Goal: Task Accomplishment & Management: Manage account settings

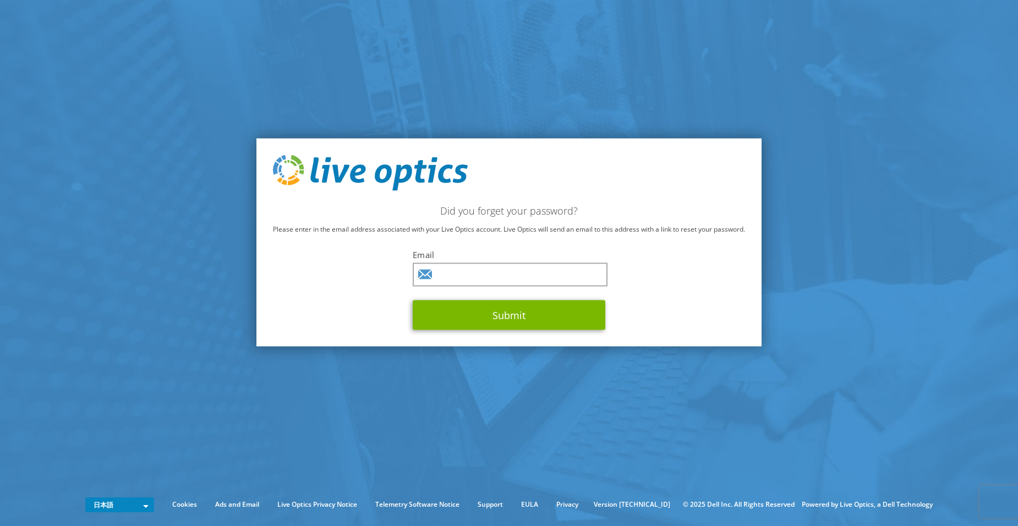
type input "saito@chip1stop.com"
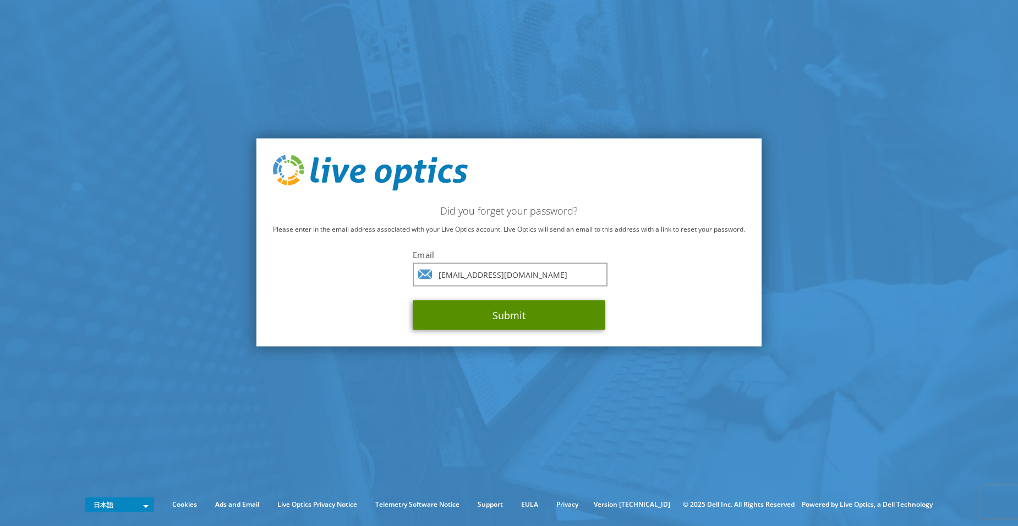
click at [543, 320] on button "Submit" at bounding box center [509, 315] width 193 height 30
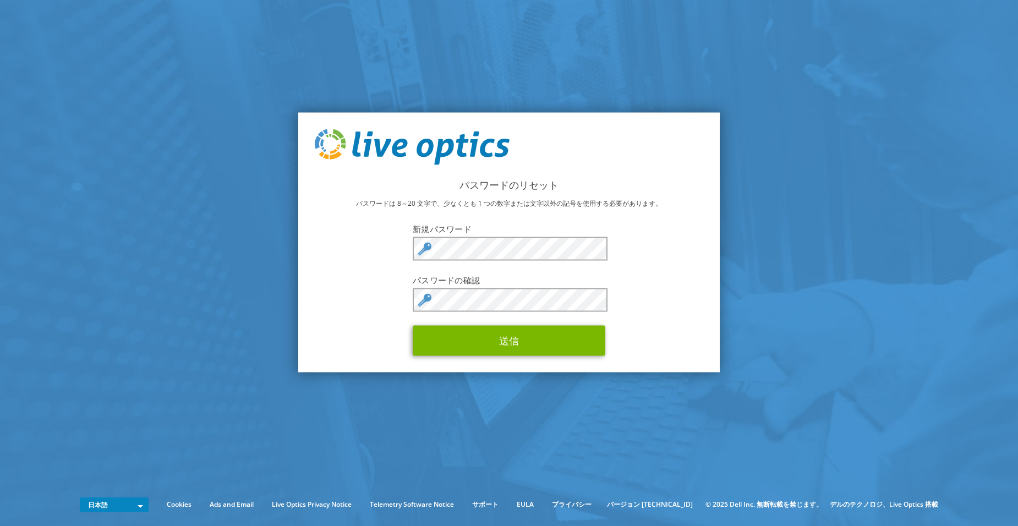
click at [509, 234] on form "新規パスワード パスワードの確認 送信" at bounding box center [509, 289] width 193 height 133
click at [594, 246] on keeper-lock "Open Keeper Popup" at bounding box center [595, 248] width 13 height 13
click at [599, 301] on keeper-lock "Open Keeper Popup" at bounding box center [595, 299] width 13 height 13
click at [599, 249] on keeper-lock "Open Keeper Popup" at bounding box center [595, 248] width 13 height 13
click at [594, 250] on keeper-lock "Open Keeper Popup" at bounding box center [595, 248] width 13 height 13
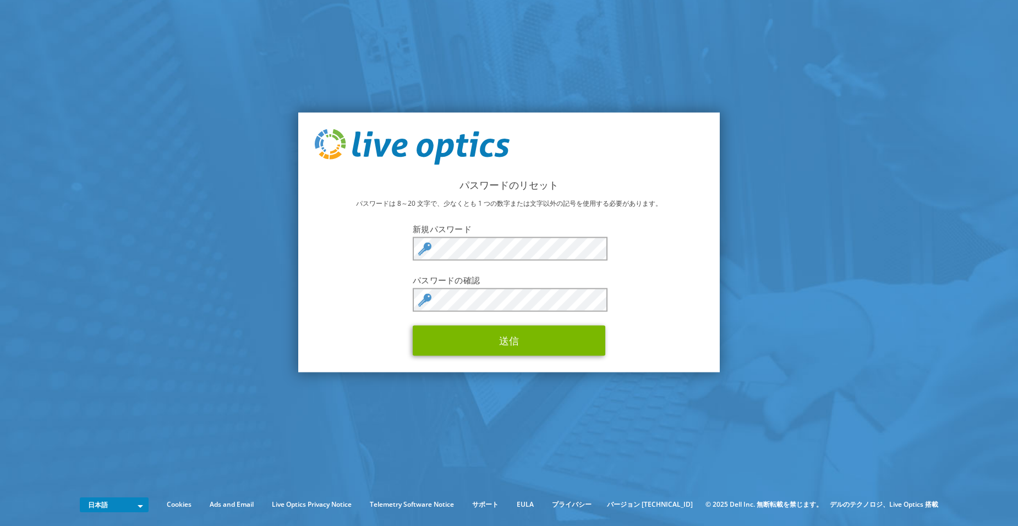
click at [594, 250] on keeper-lock "Open Keeper Popup" at bounding box center [595, 248] width 13 height 13
click at [374, 299] on div "パスワードのリセット パスワードは 8～20 文字で、少なくとも 1 つの数字または文字以外の記号を使用する必要があります。 新規パスワード パスワードの確認…" at bounding box center [508, 242] width 421 height 260
click at [562, 343] on button "送信" at bounding box center [509, 341] width 193 height 30
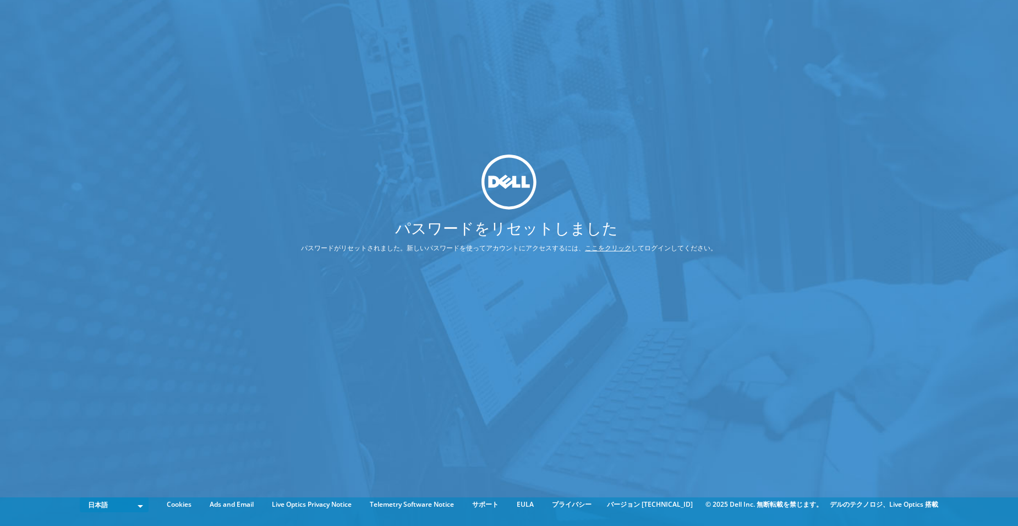
click at [437, 185] on div at bounding box center [509, 182] width 498 height 55
click at [593, 248] on link "ここをクリック" at bounding box center [608, 247] width 46 height 9
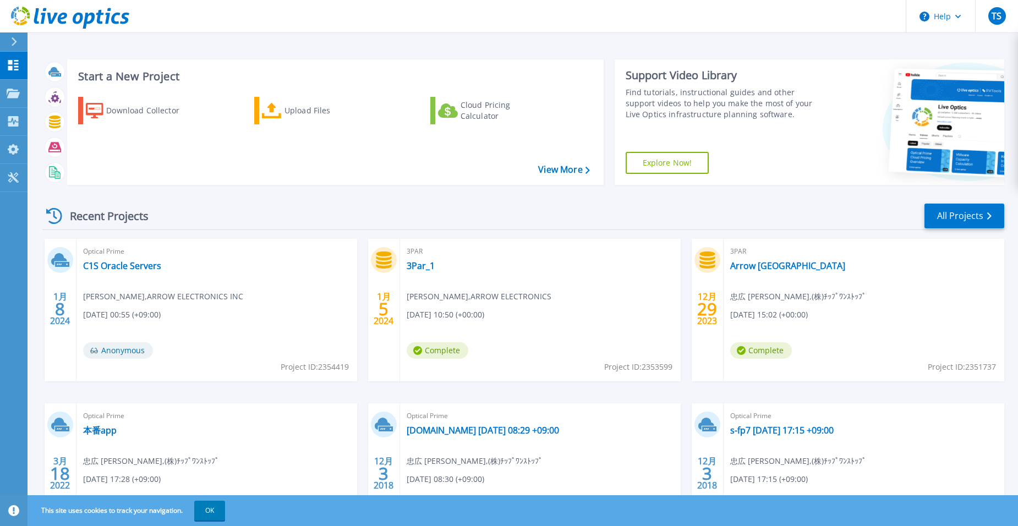
click at [771, 166] on div "Support Video Library Find tutorials, instructional guides and other support vi…" at bounding box center [718, 121] width 209 height 125
